Goal: Task Accomplishment & Management: Use online tool/utility

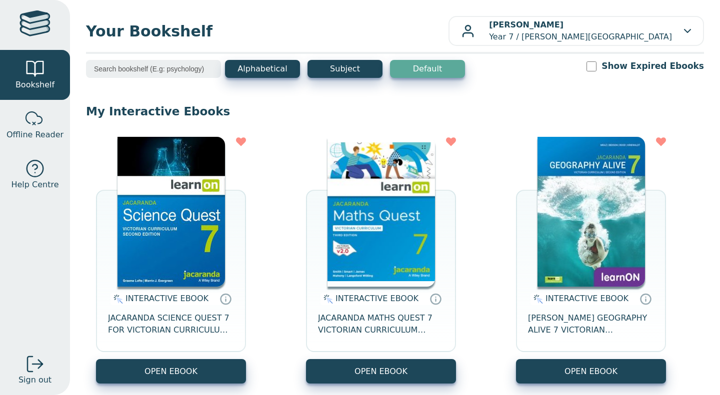
click at [366, 219] on img at bounding box center [380, 212] width 107 height 150
